Goal: Information Seeking & Learning: Learn about a topic

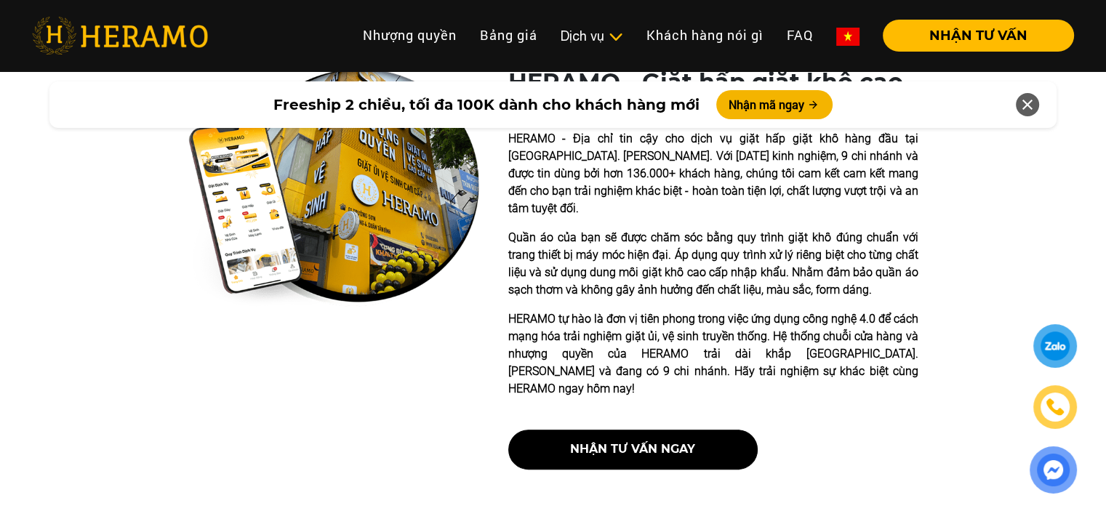
scroll to position [436, 0]
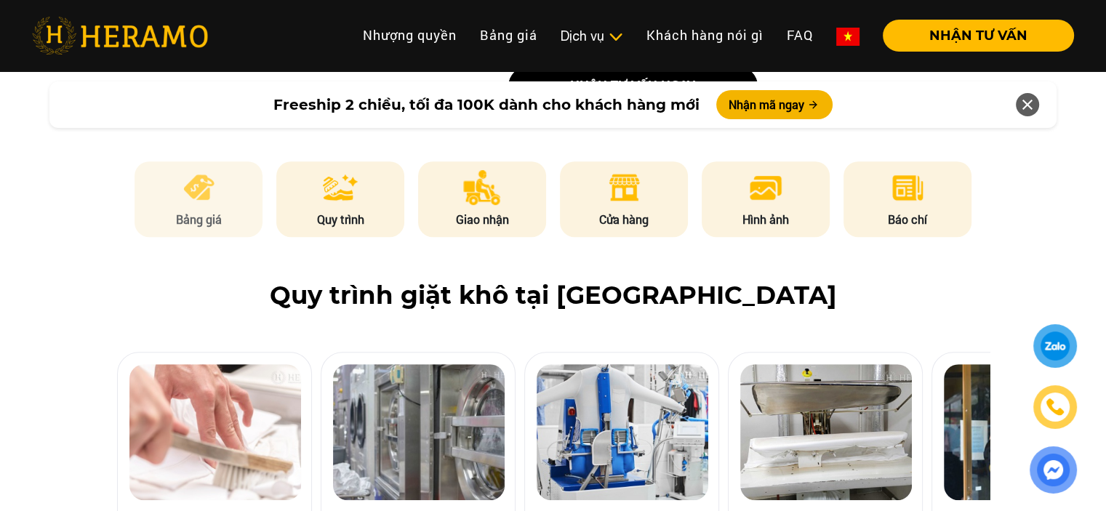
click at [194, 211] on p "Bảng giá" at bounding box center [199, 219] width 128 height 17
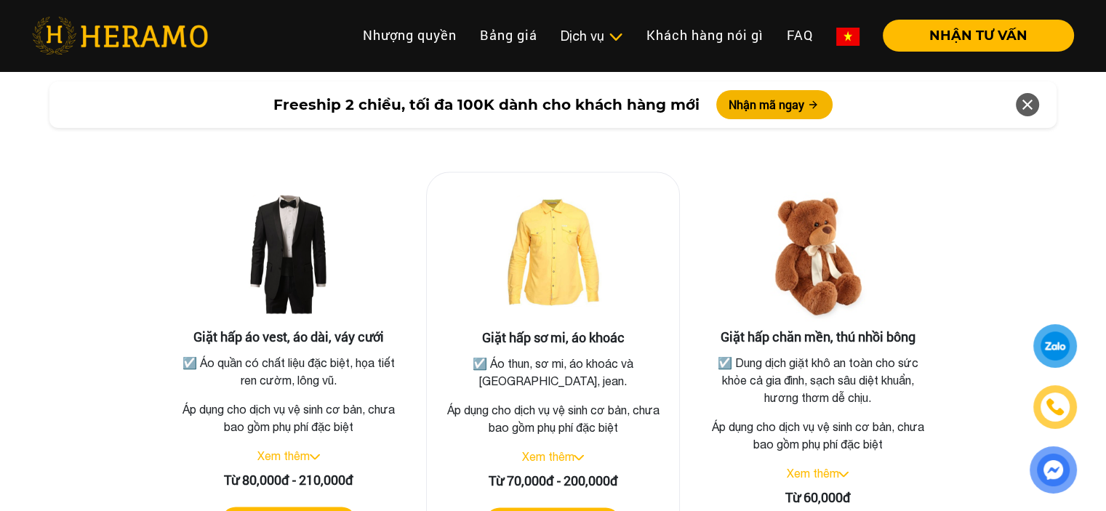
scroll to position [2682, 0]
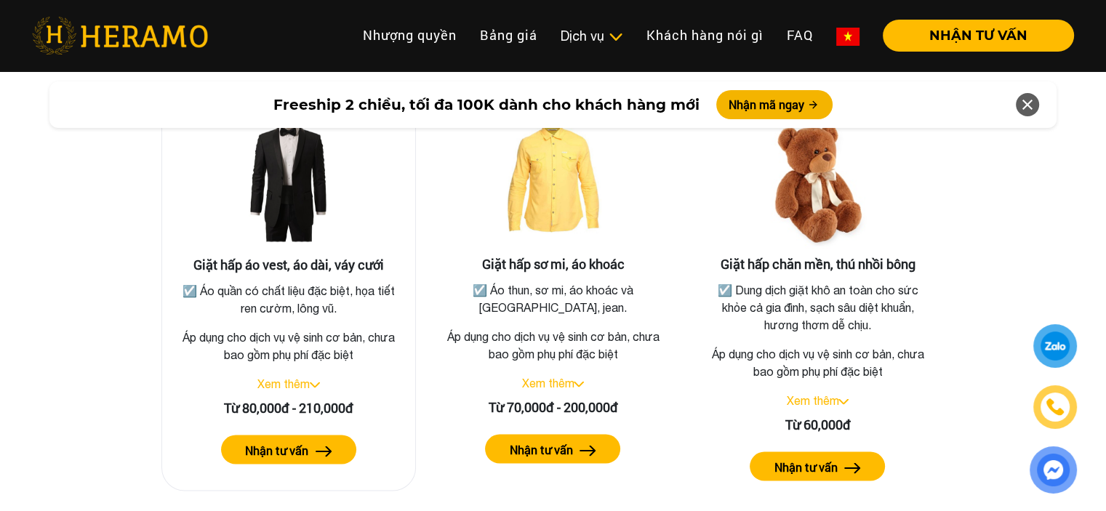
click at [304, 377] on link "Xem thêm" at bounding box center [283, 383] width 52 height 13
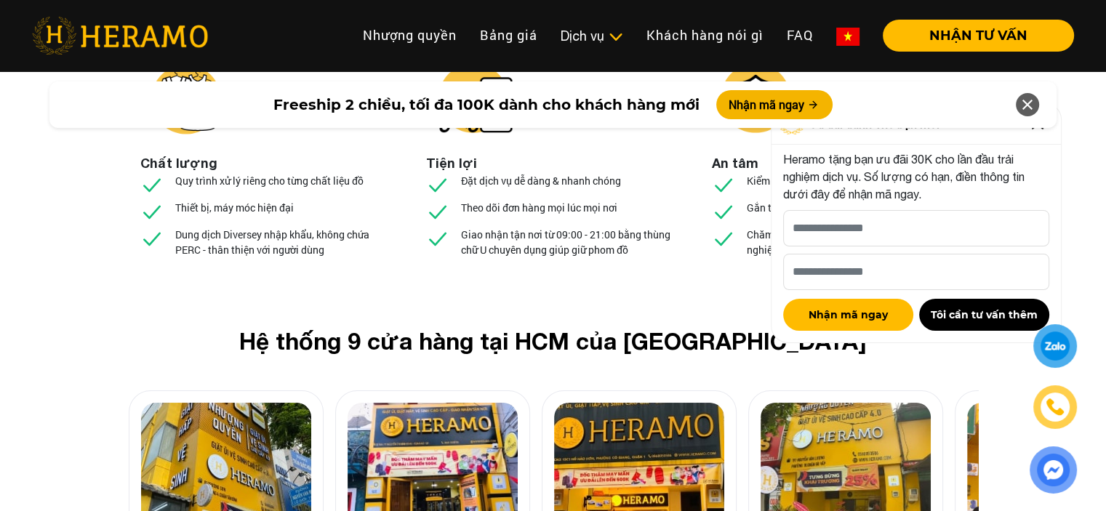
scroll to position [5517, 0]
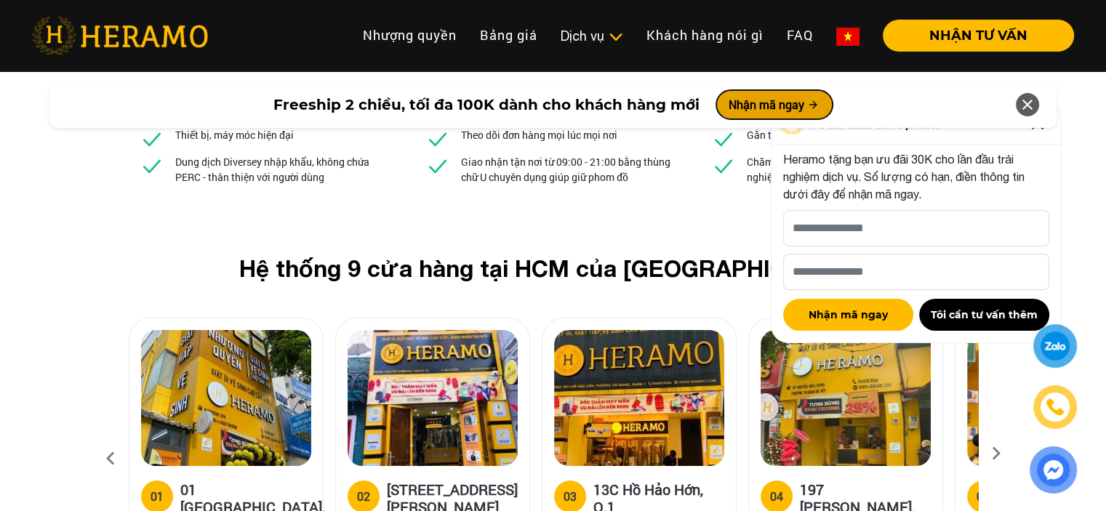
click at [772, 107] on button "Nhận mã ngay" at bounding box center [774, 104] width 116 height 29
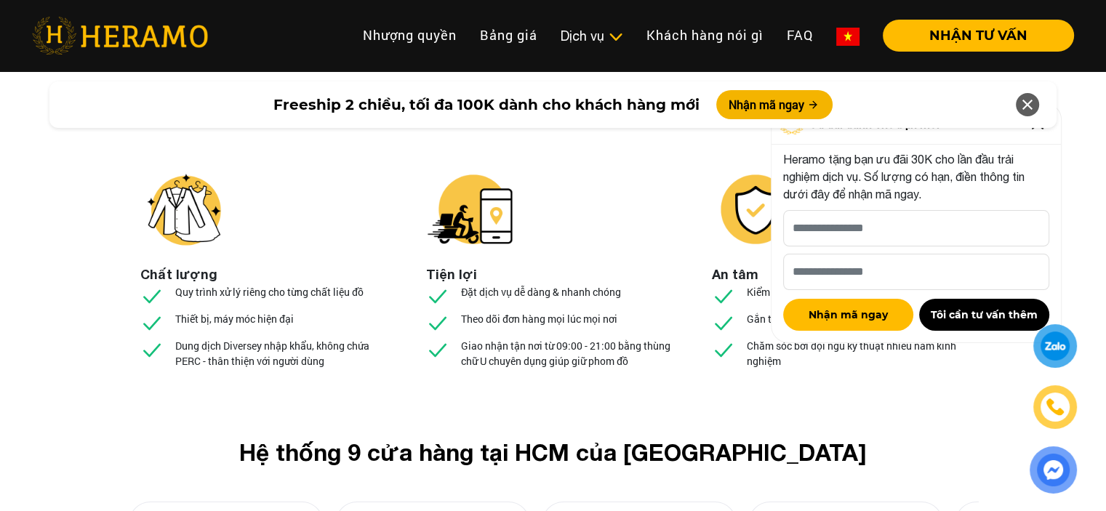
scroll to position [5406, 0]
